Goal: Download file/media

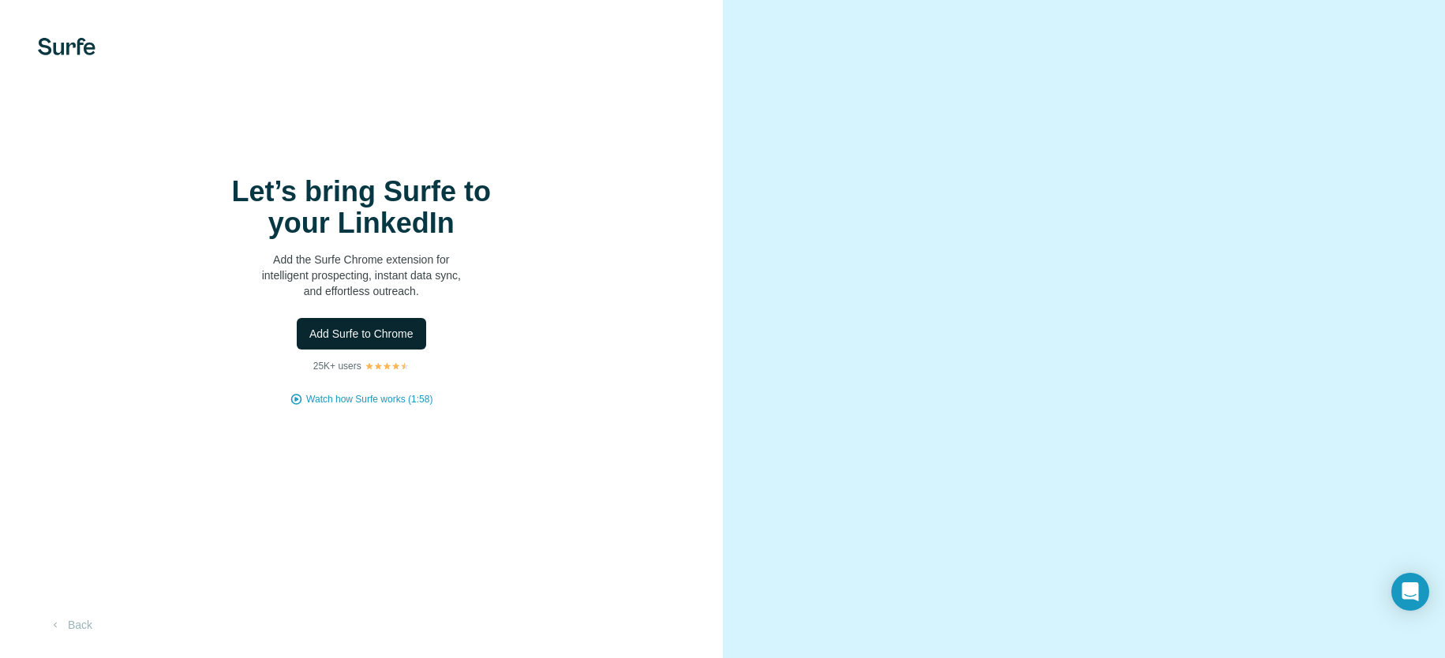
click at [405, 350] on button "Add Surfe to Chrome" at bounding box center [361, 334] width 129 height 32
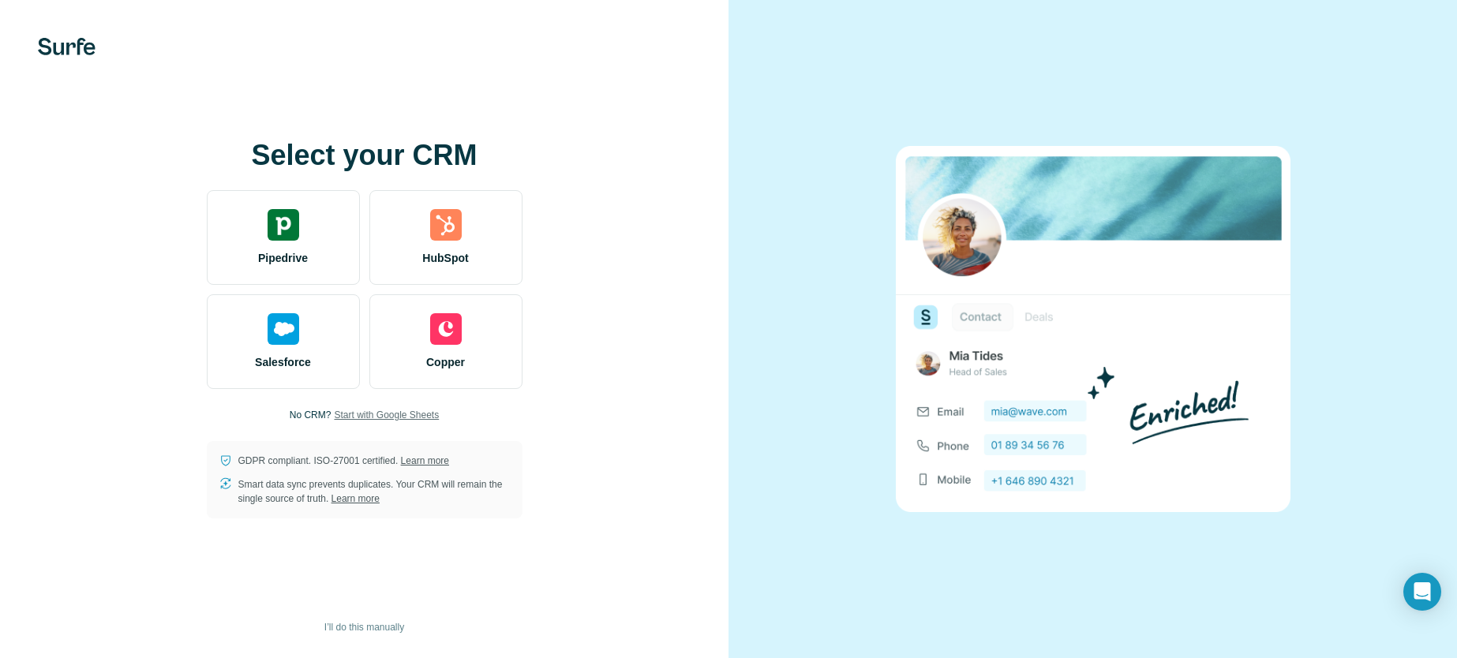
click at [399, 418] on span "Start with Google Sheets" at bounding box center [386, 415] width 105 height 14
